Goal: Information Seeking & Learning: Learn about a topic

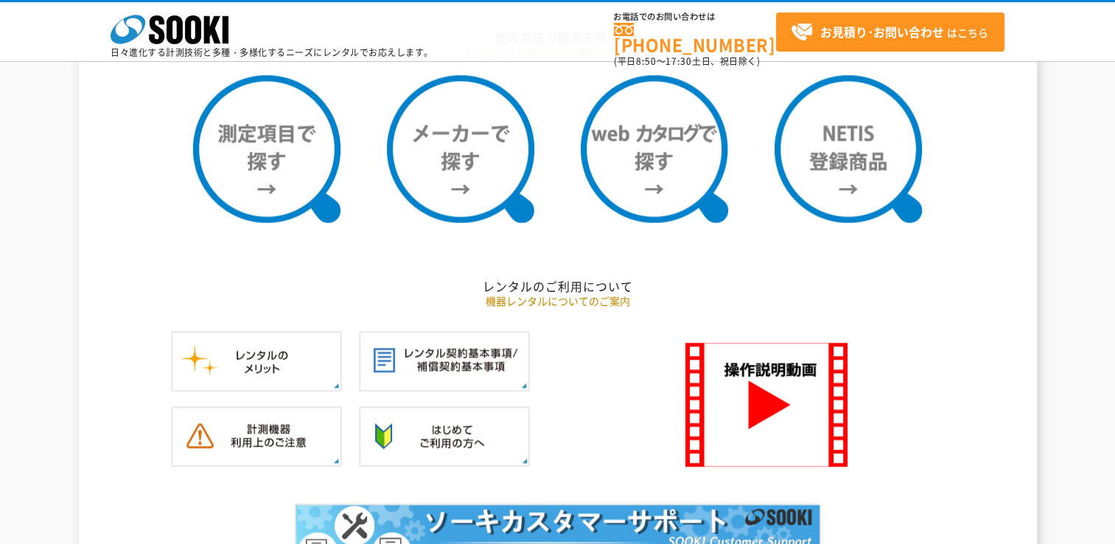
scroll to position [1143, 0]
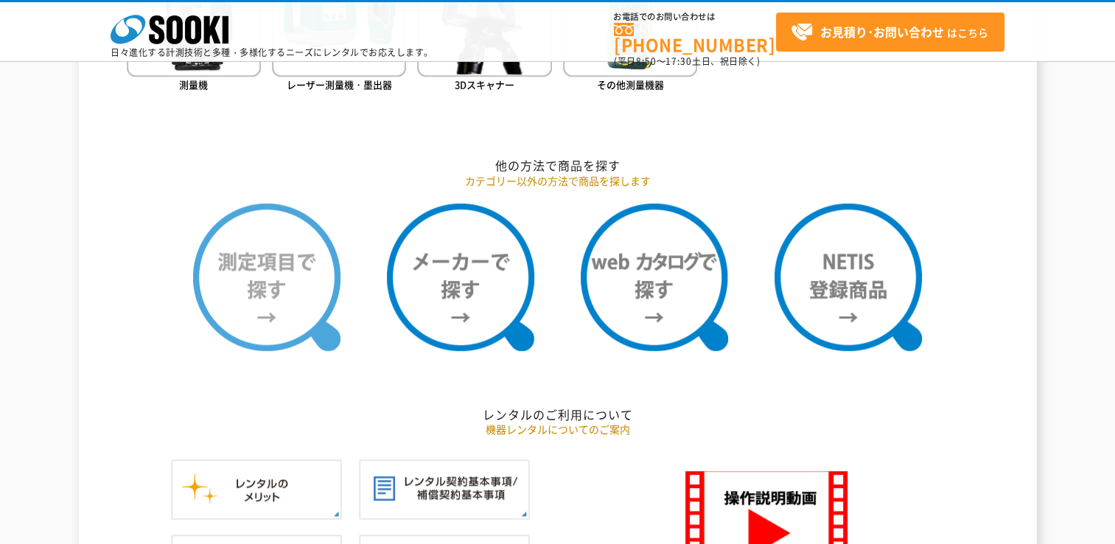
click at [283, 292] on img at bounding box center [266, 276] width 147 height 147
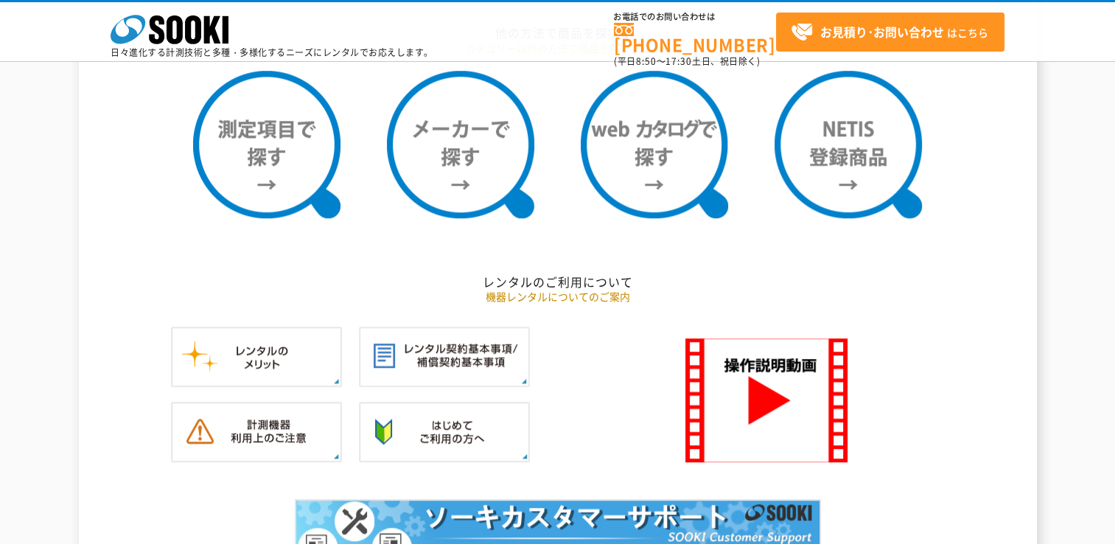
scroll to position [1512, 0]
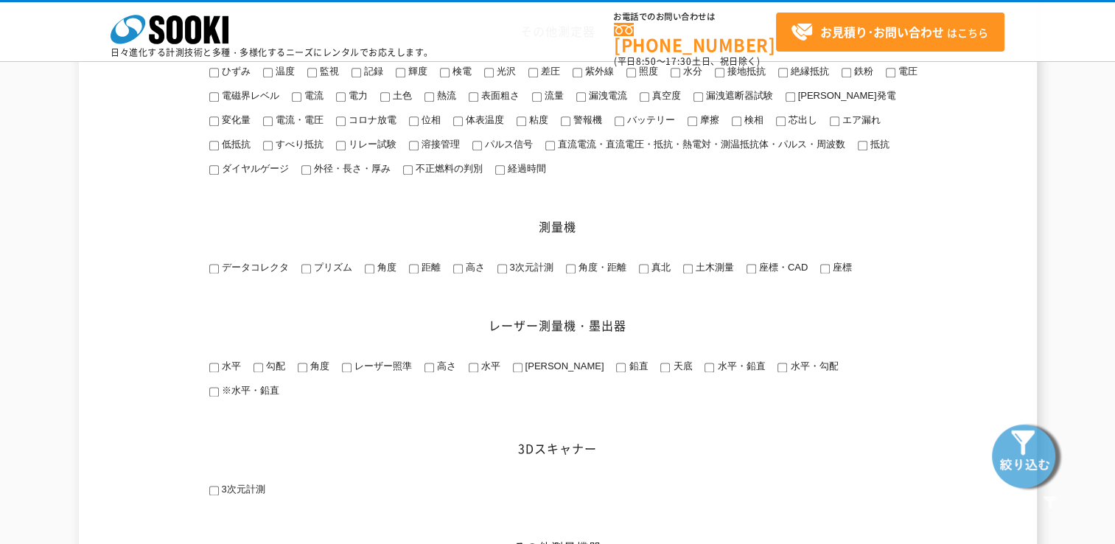
scroll to position [1881, 0]
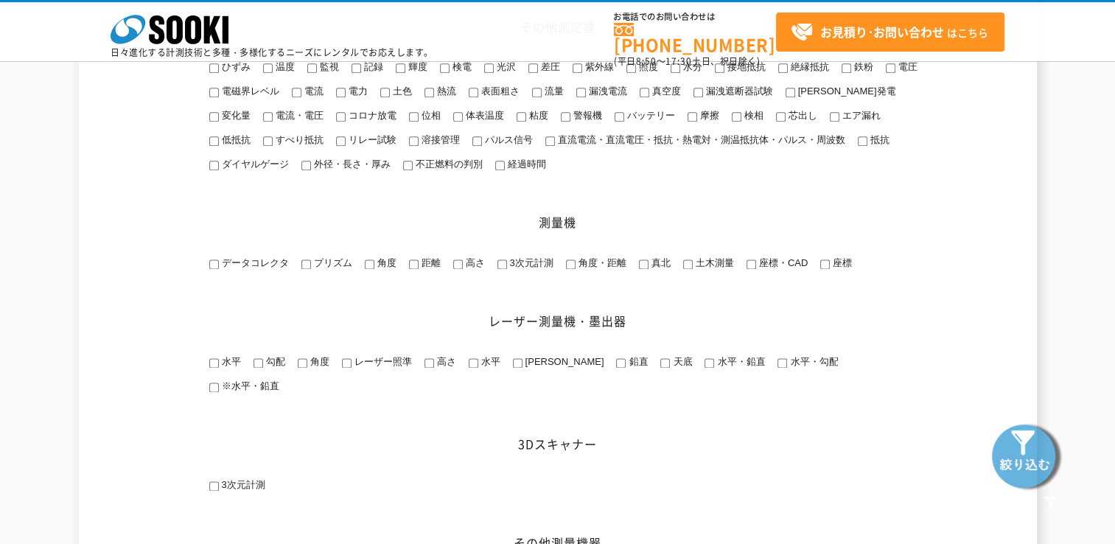
click at [457, 273] on li "高さ" at bounding box center [468, 264] width 33 height 17
click at [457, 269] on input "高さ" at bounding box center [458, 264] width 10 height 10
checkbox input "true"
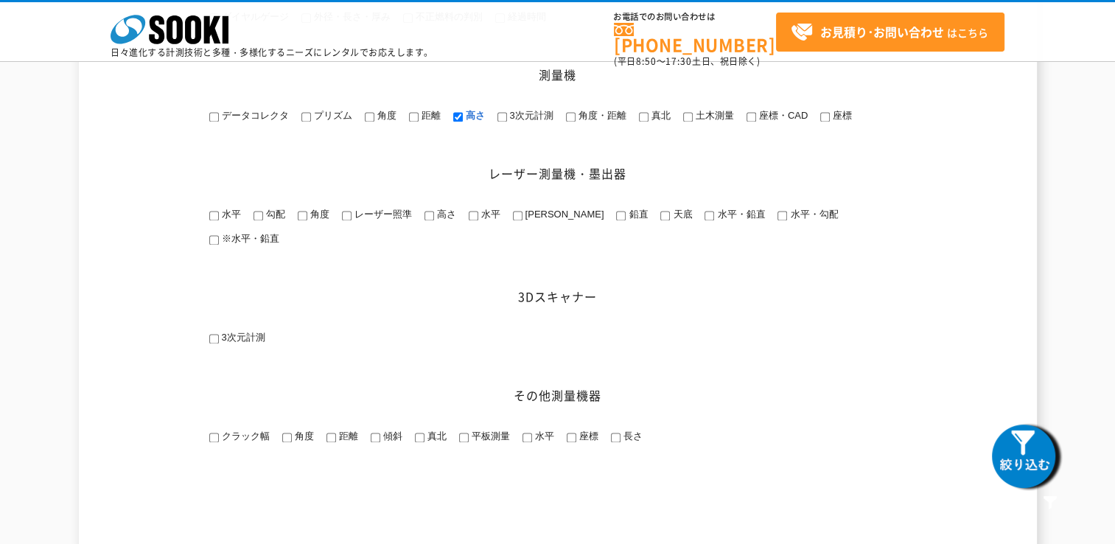
scroll to position [2250, 0]
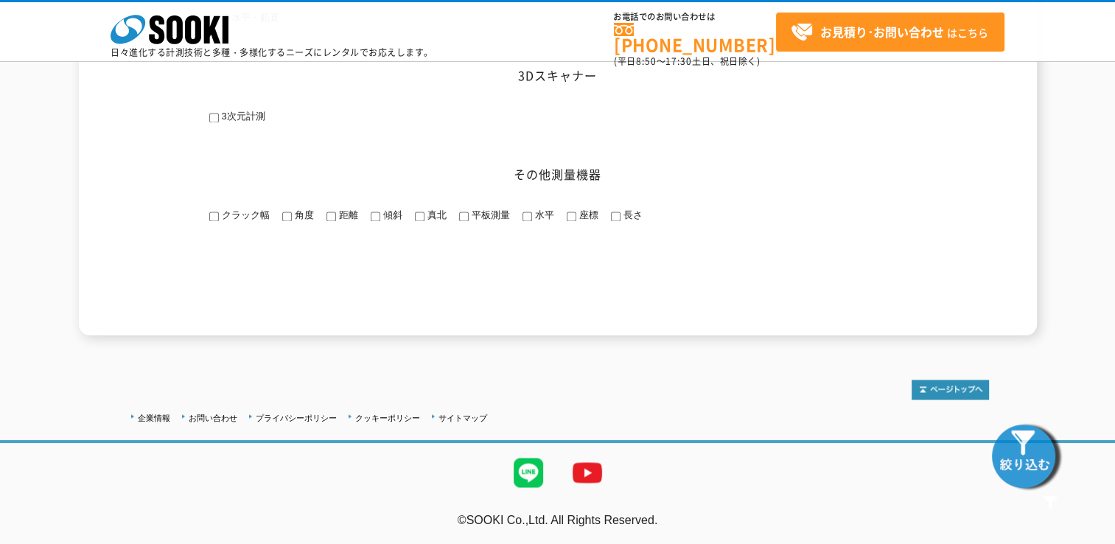
click at [1028, 474] on img at bounding box center [1026, 455] width 74 height 74
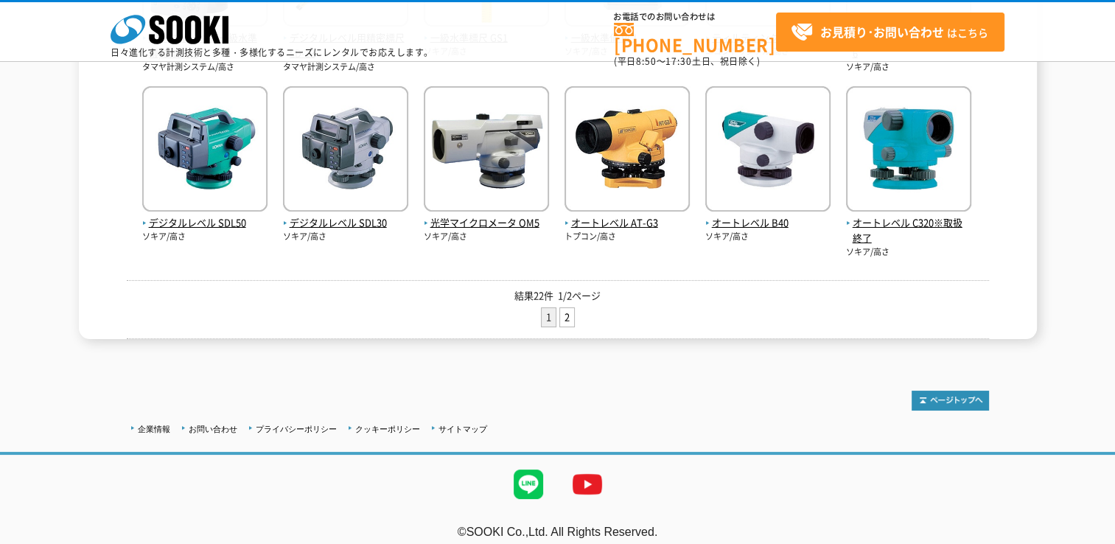
scroll to position [653, 0]
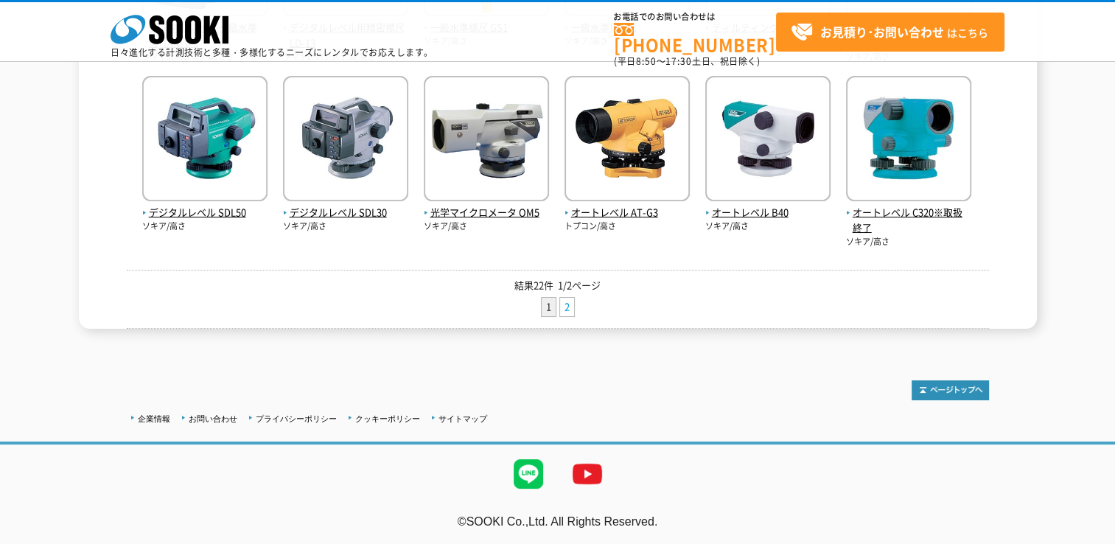
click at [565, 308] on link "2" at bounding box center [567, 307] width 14 height 18
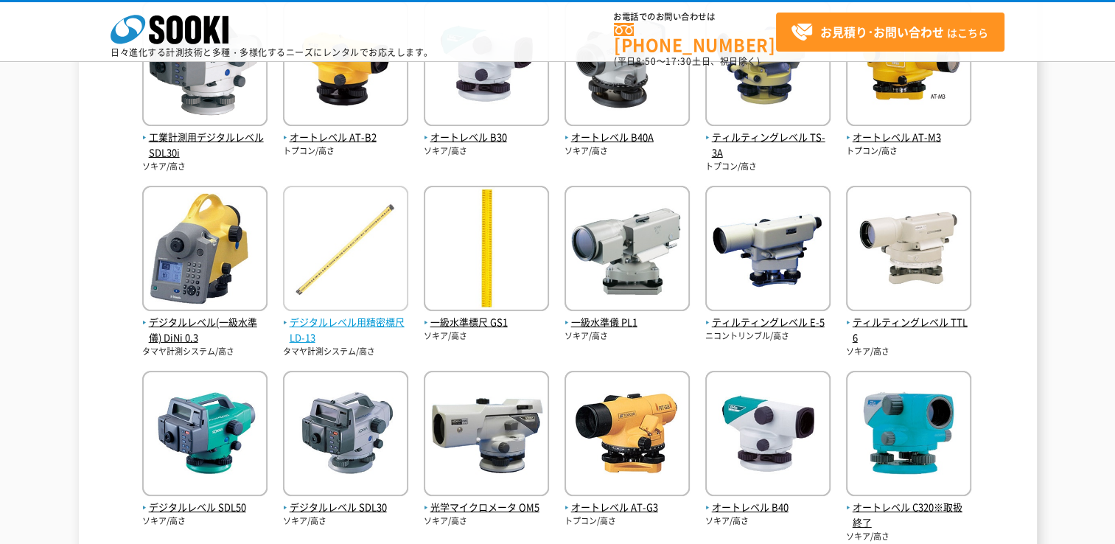
click at [343, 324] on span "デジタルレベル用精密標尺 LD-13" at bounding box center [345, 330] width 125 height 31
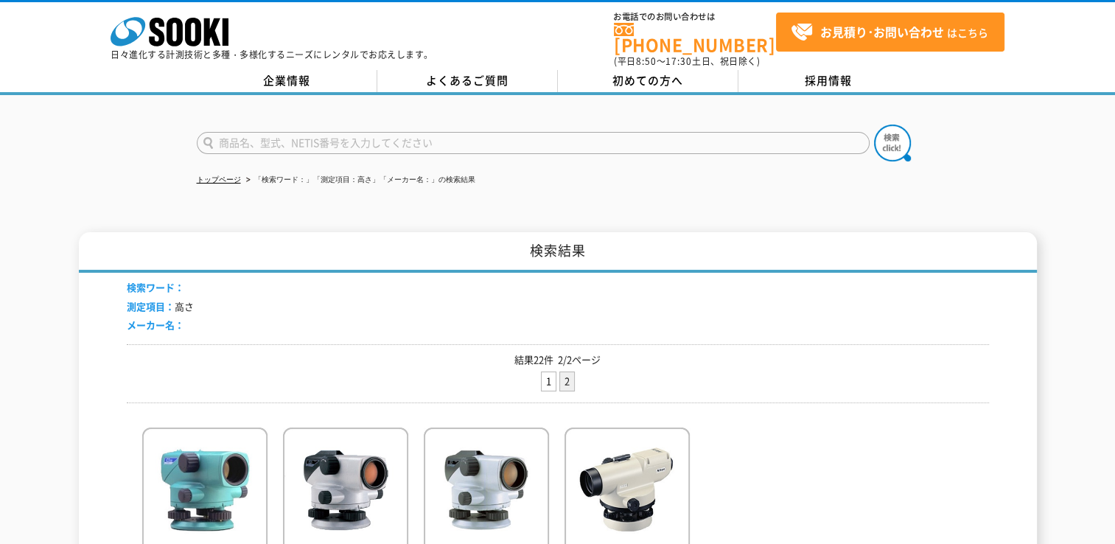
scroll to position [295, 0]
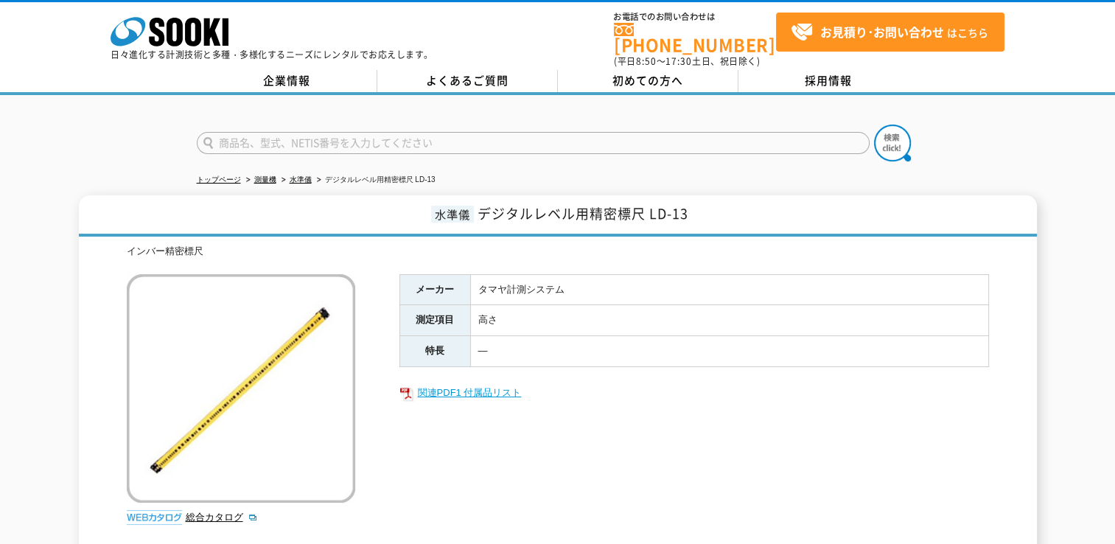
click at [436, 383] on link "関連PDF1 付属品リスト" at bounding box center [693, 392] width 589 height 19
